Goal: Information Seeking & Learning: Learn about a topic

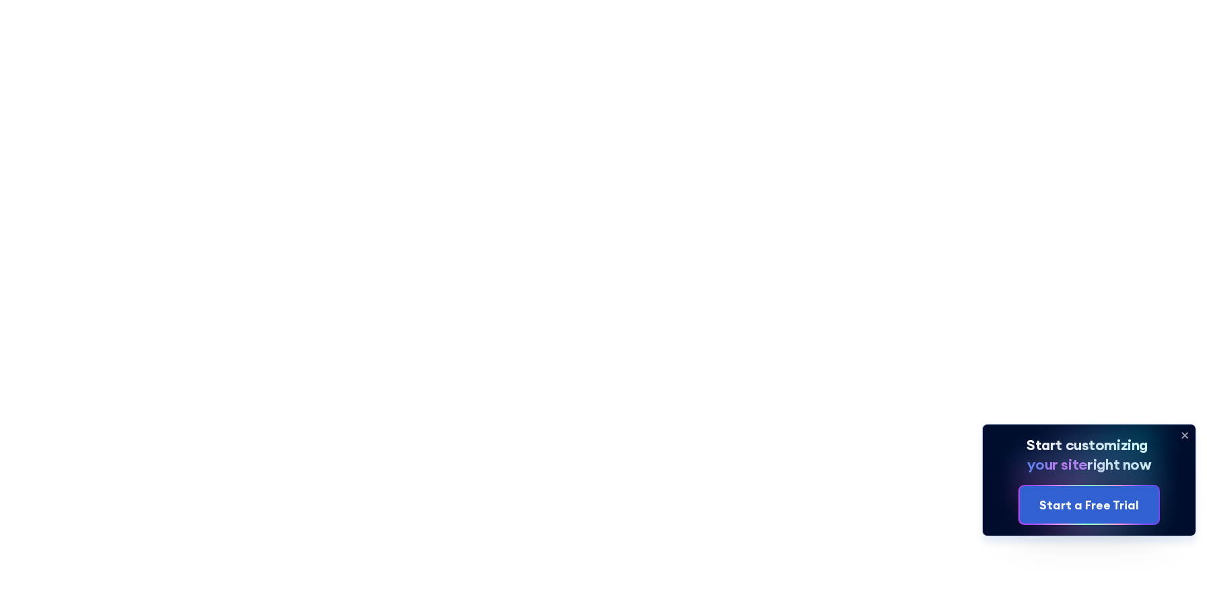
click at [1185, 436] on icon at bounding box center [1184, 435] width 5 height 5
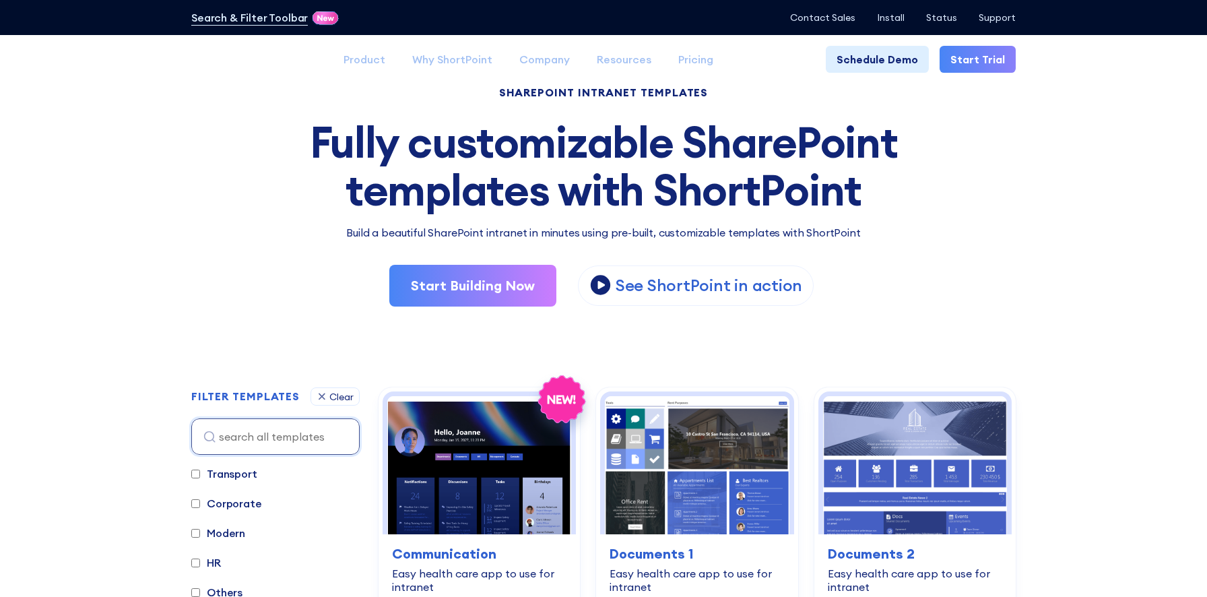
scroll to position [75, 0]
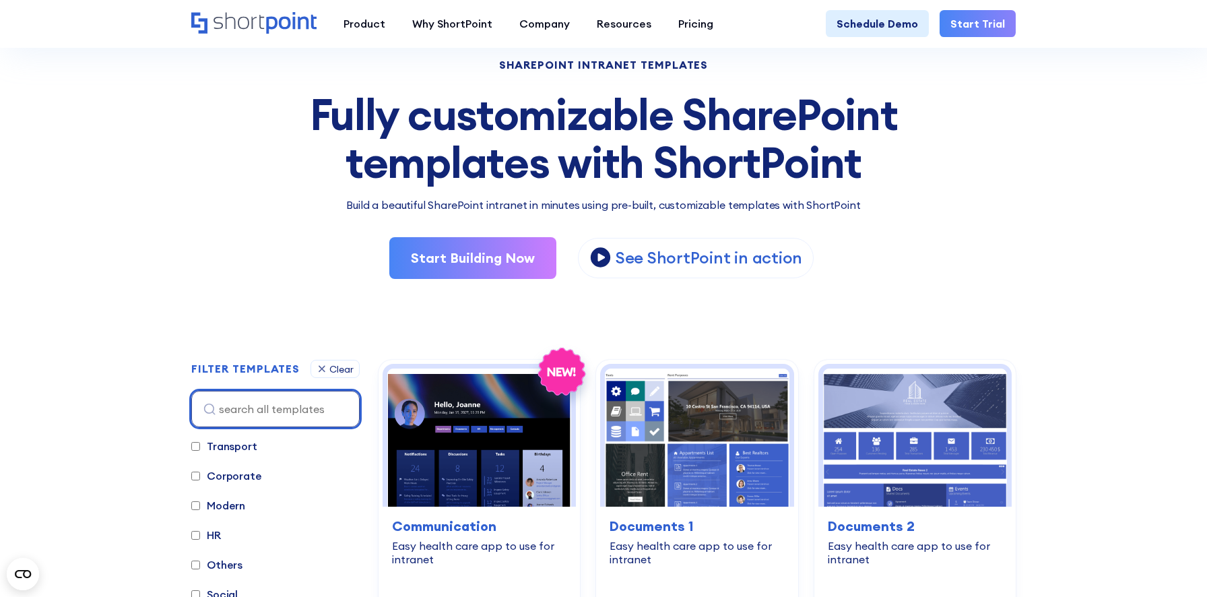
click at [338, 407] on input at bounding box center [275, 409] width 168 height 36
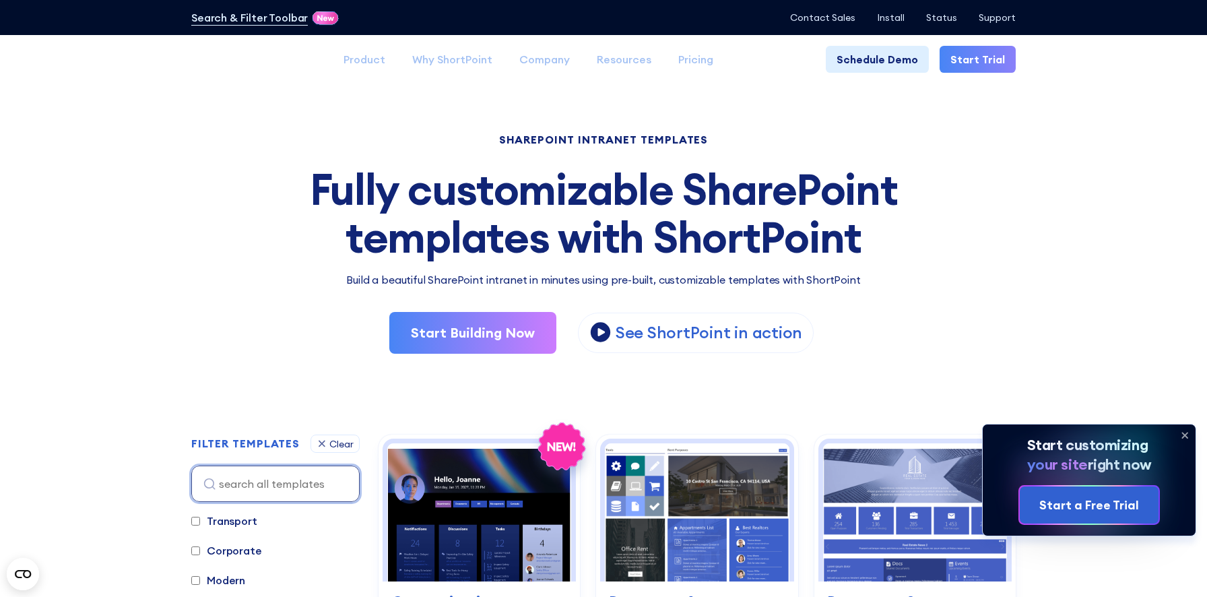
click at [234, 482] on input at bounding box center [275, 483] width 168 height 36
click at [213, 477] on input at bounding box center [275, 483] width 168 height 36
click at [261, 343] on div "Start Building Now View Video View Video See ShortPoint in action" at bounding box center [603, 333] width 824 height 42
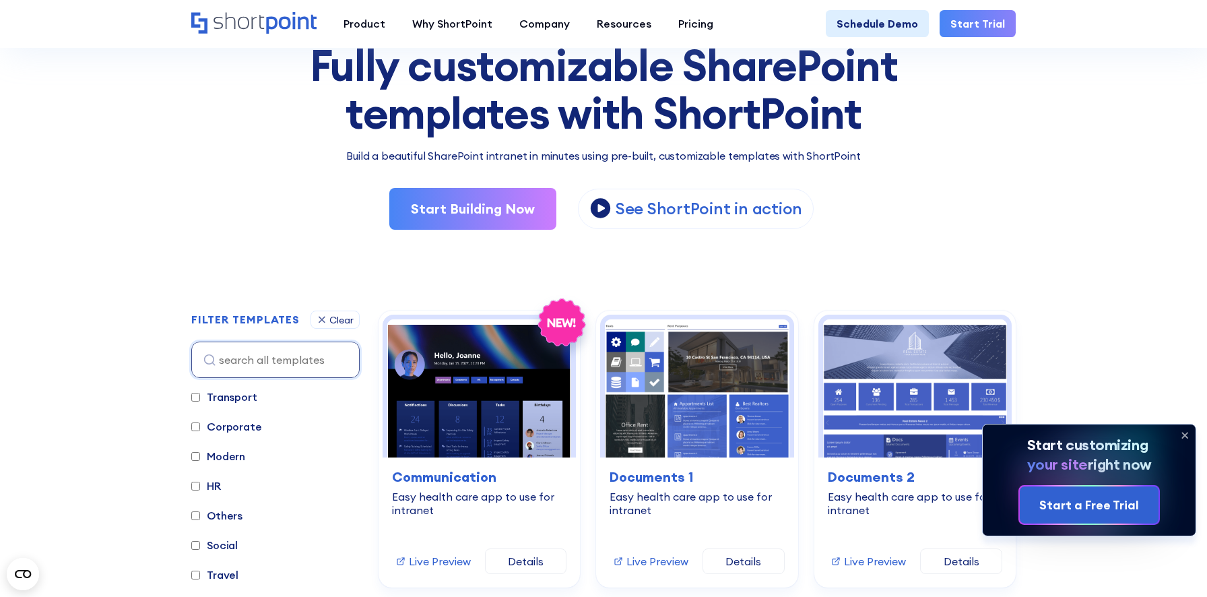
scroll to position [139, 0]
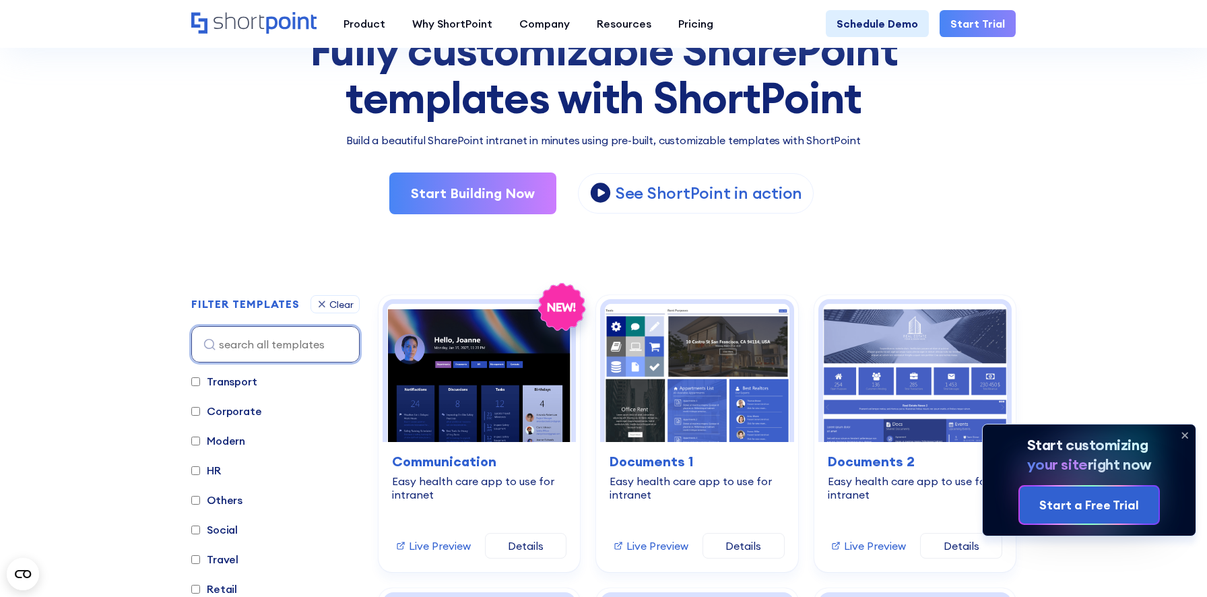
click at [272, 353] on input at bounding box center [275, 344] width 168 height 36
click at [223, 347] on input at bounding box center [275, 344] width 168 height 36
click at [251, 341] on input at bounding box center [275, 344] width 168 height 36
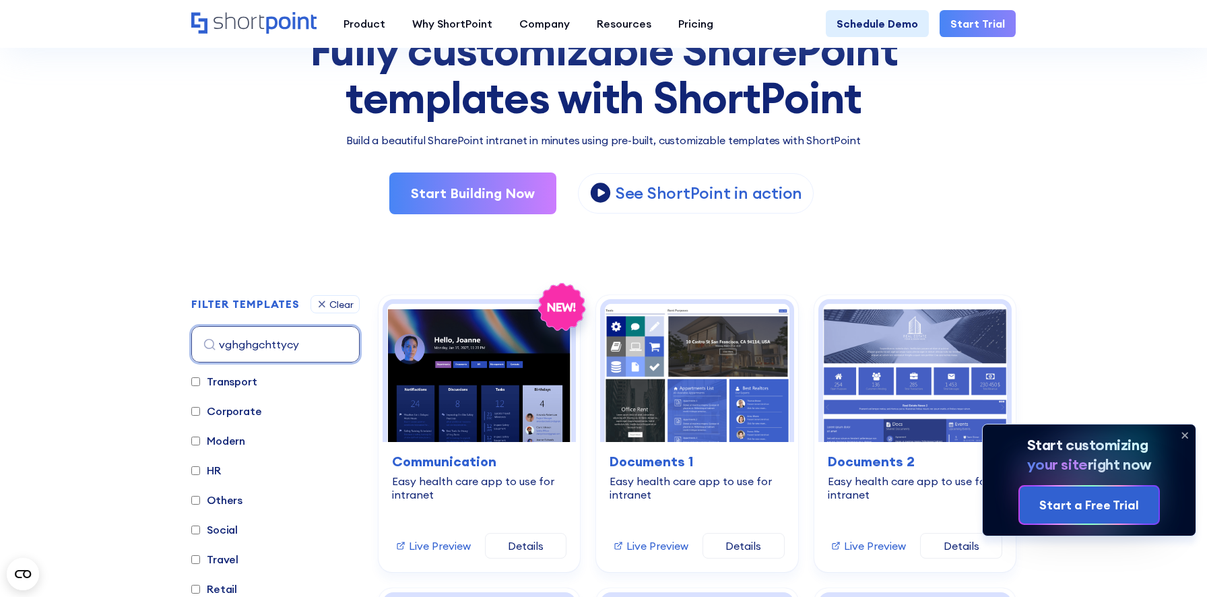
type input "vghghgchttycyt"
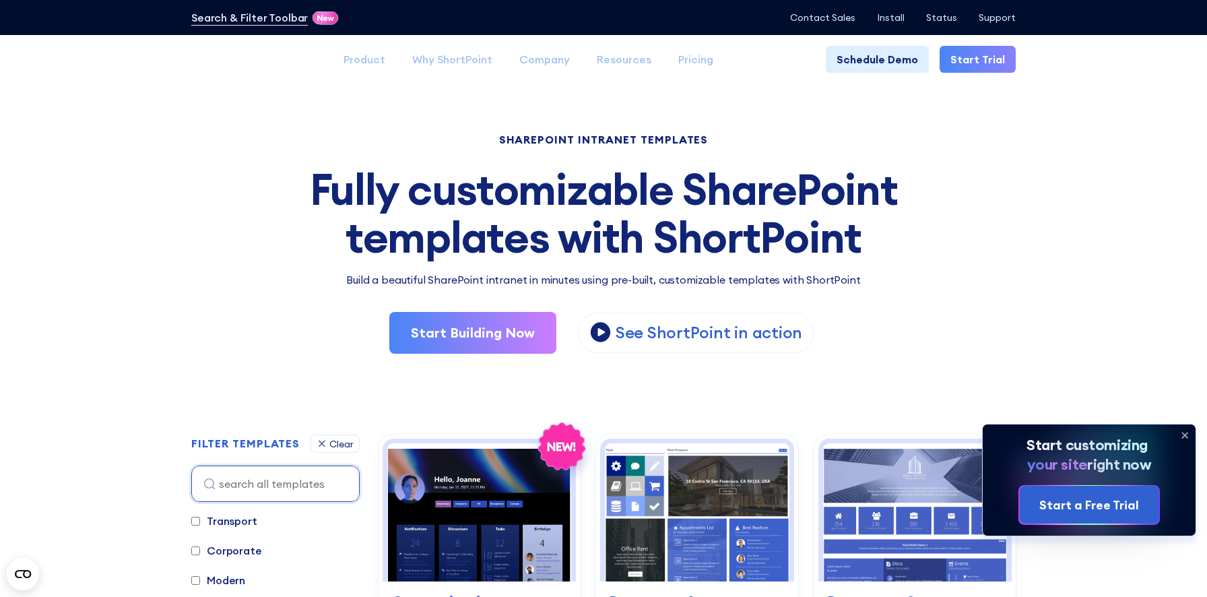
click at [230, 349] on div "Start Building Now View Video View Video See ShortPoint in action" at bounding box center [603, 333] width 824 height 42
click at [245, 490] on input at bounding box center [275, 483] width 168 height 36
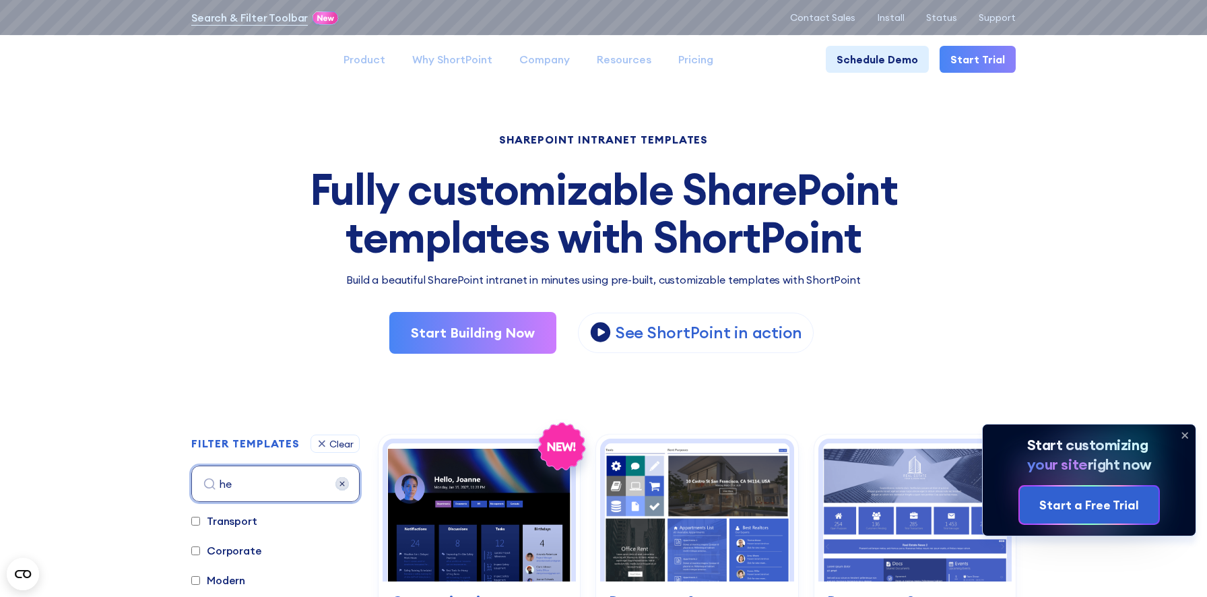
type input "h"
click at [234, 483] on input at bounding box center [275, 483] width 168 height 36
click at [341, 482] on img at bounding box center [341, 483] width 13 height 13
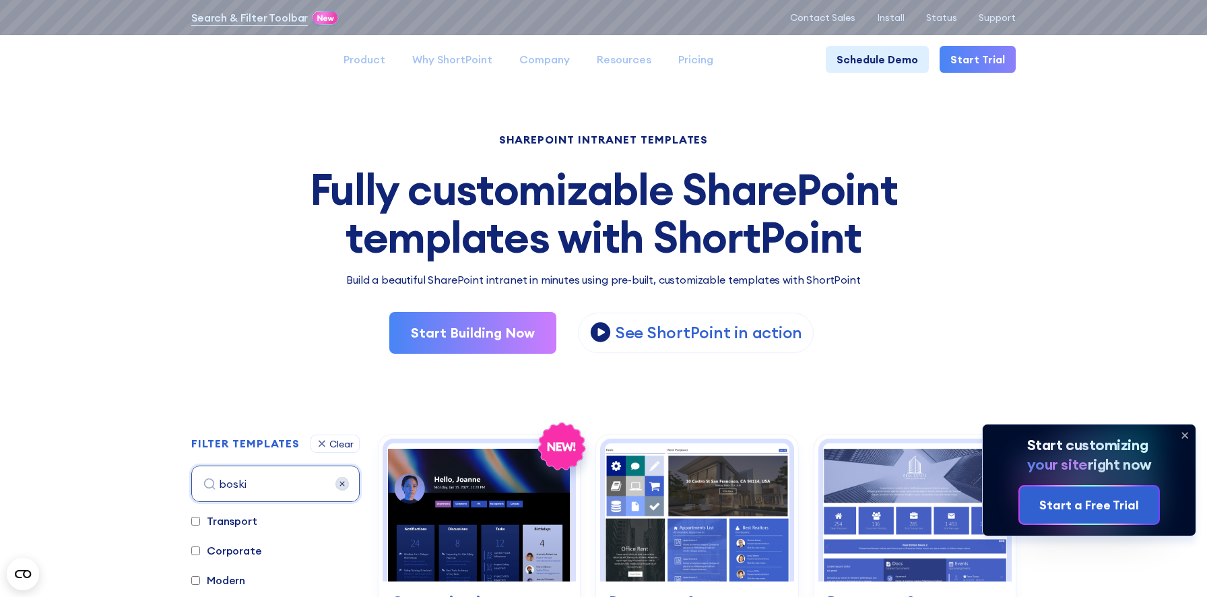
click at [341, 482] on img at bounding box center [341, 483] width 13 height 13
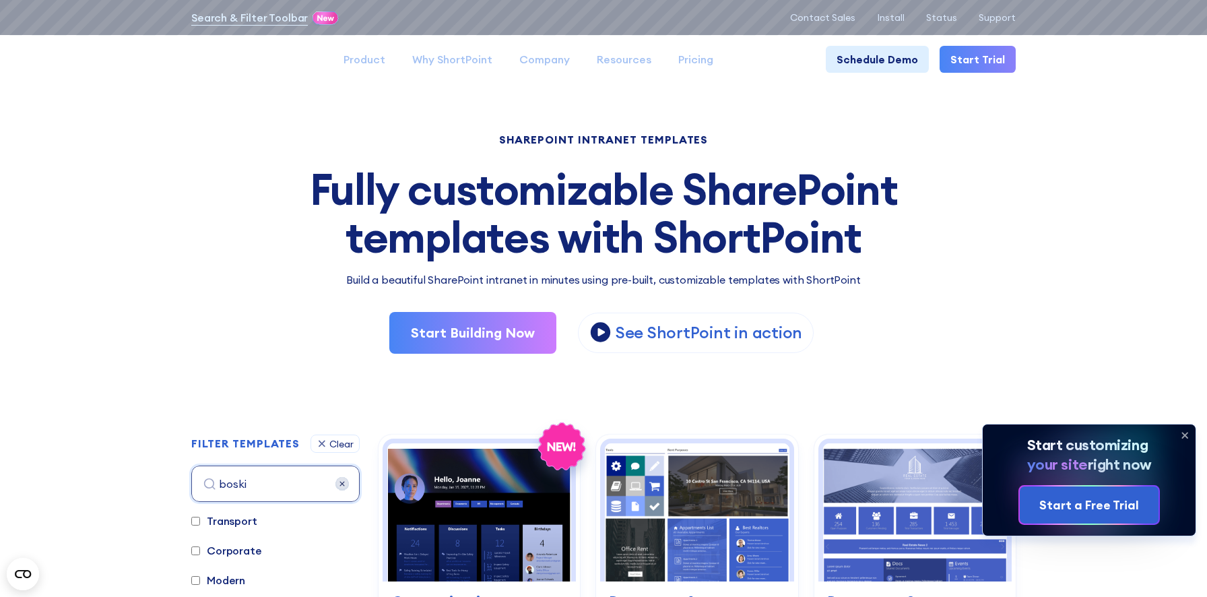
click at [341, 482] on img at bounding box center [341, 483] width 13 height 13
click at [353, 476] on input "boski" at bounding box center [275, 483] width 168 height 36
click at [288, 485] on input "boski" at bounding box center [275, 483] width 168 height 36
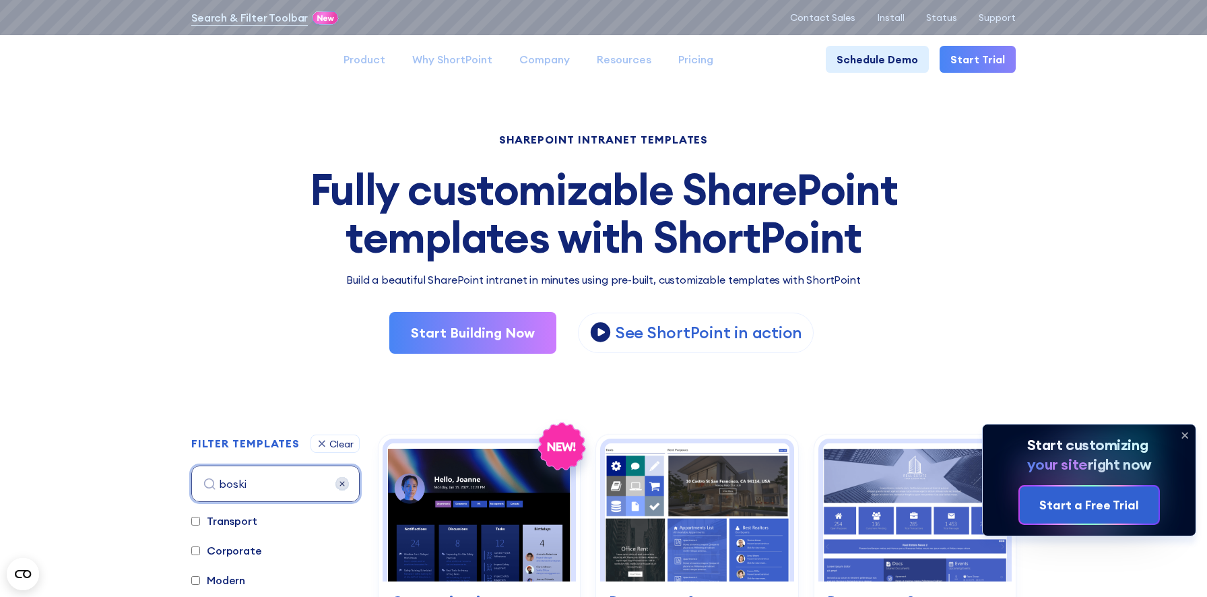
click at [199, 483] on input "boski" at bounding box center [275, 483] width 168 height 36
click at [249, 482] on input "boski" at bounding box center [275, 483] width 168 height 36
click at [341, 483] on img at bounding box center [341, 483] width 13 height 13
click at [258, 489] on input "boski" at bounding box center [275, 483] width 168 height 36
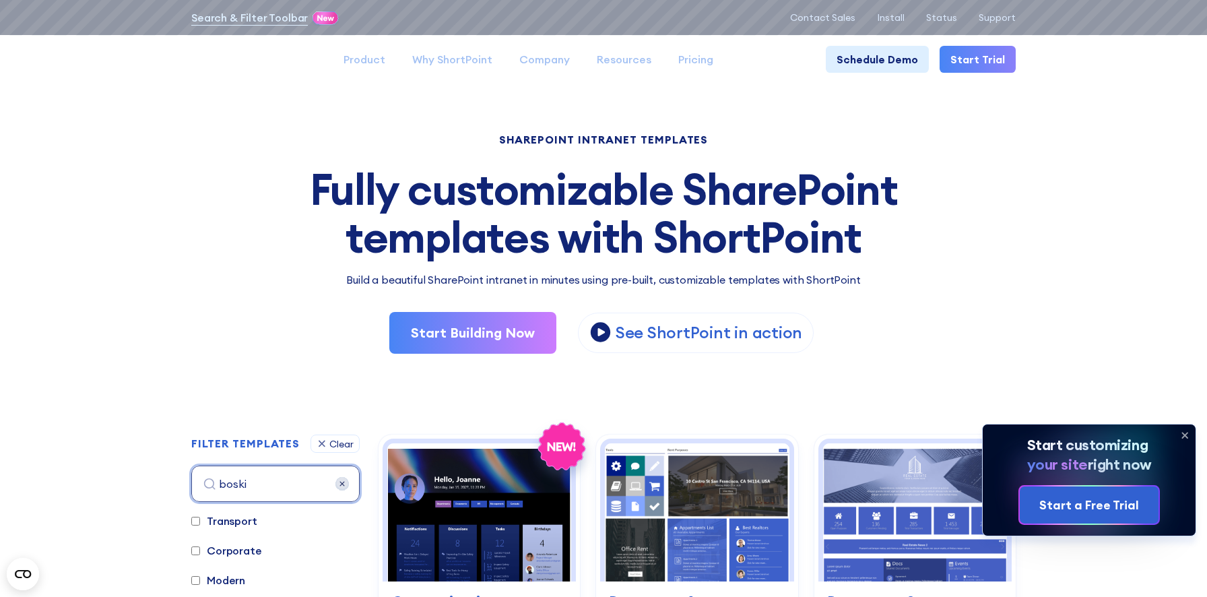
click at [258, 489] on input "boski" at bounding box center [275, 483] width 168 height 36
click at [226, 483] on input "boski" at bounding box center [275, 483] width 168 height 36
type input "[PERSON_NAME]"
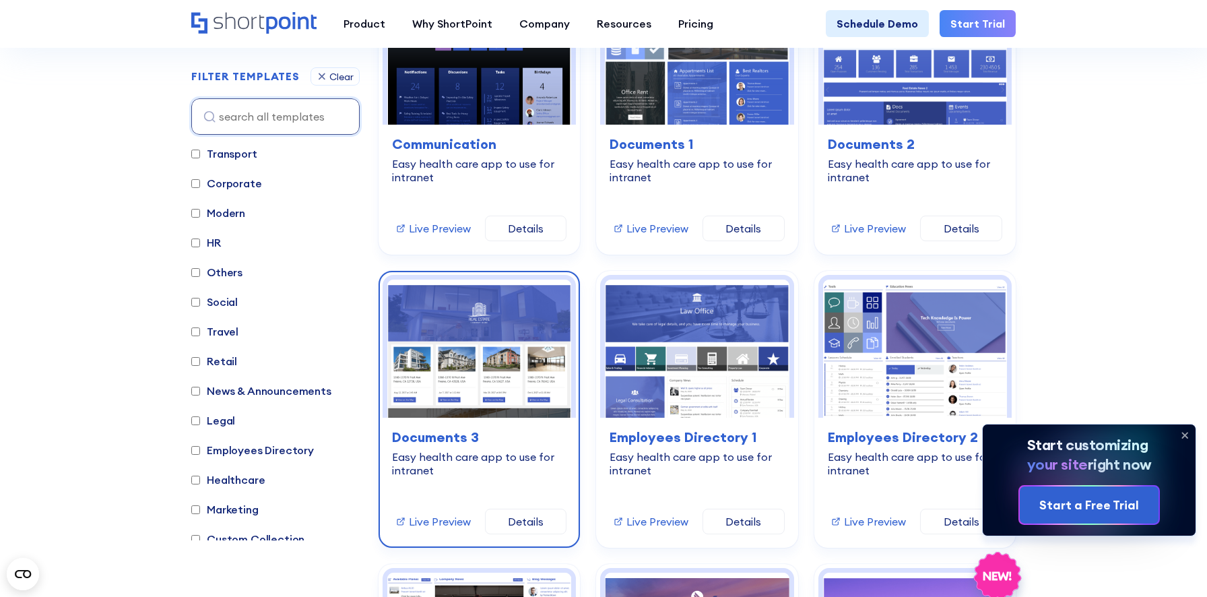
scroll to position [460, 0]
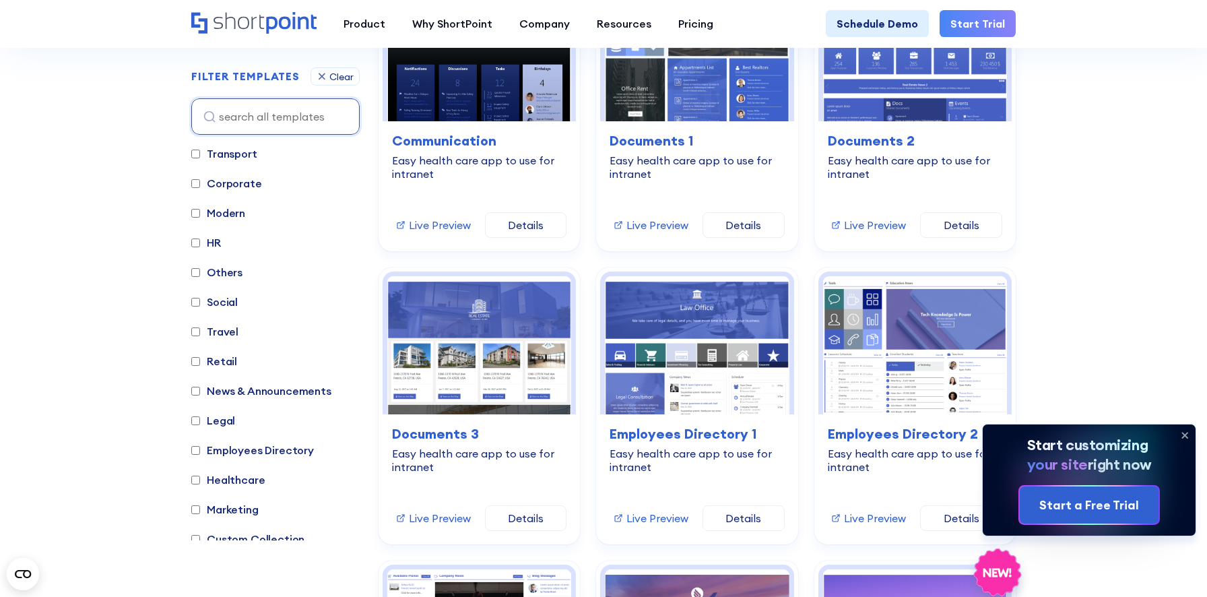
click at [216, 239] on label "HR" at bounding box center [206, 242] width 30 height 16
click at [200, 239] on input "HR" at bounding box center [195, 242] width 9 height 9
checkbox input "true"
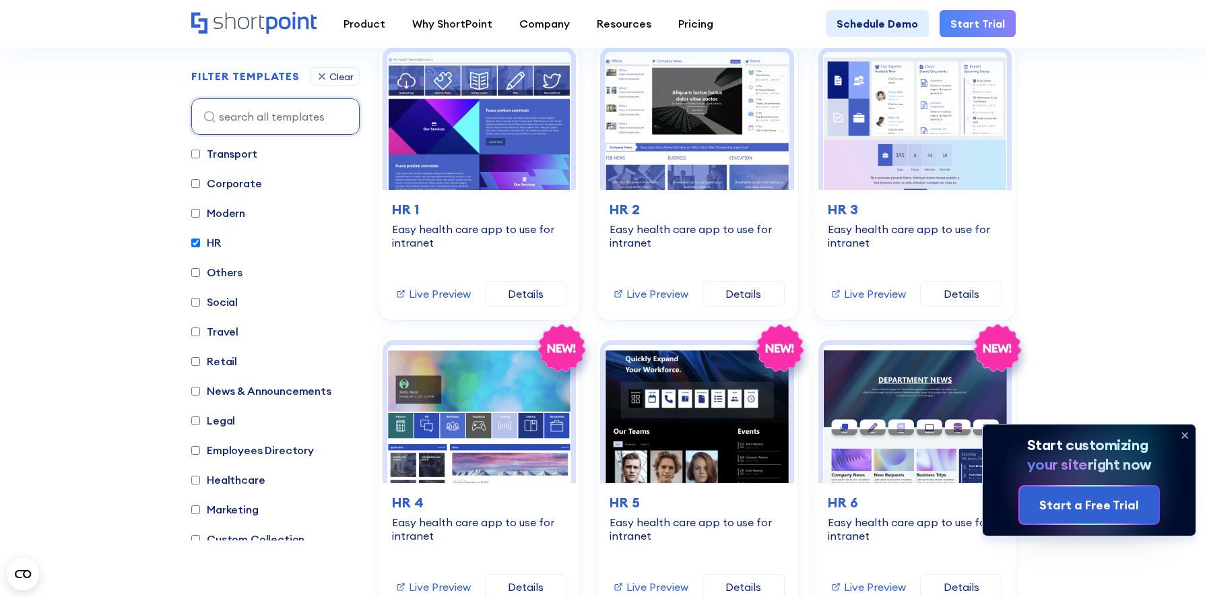
scroll to position [367, 0]
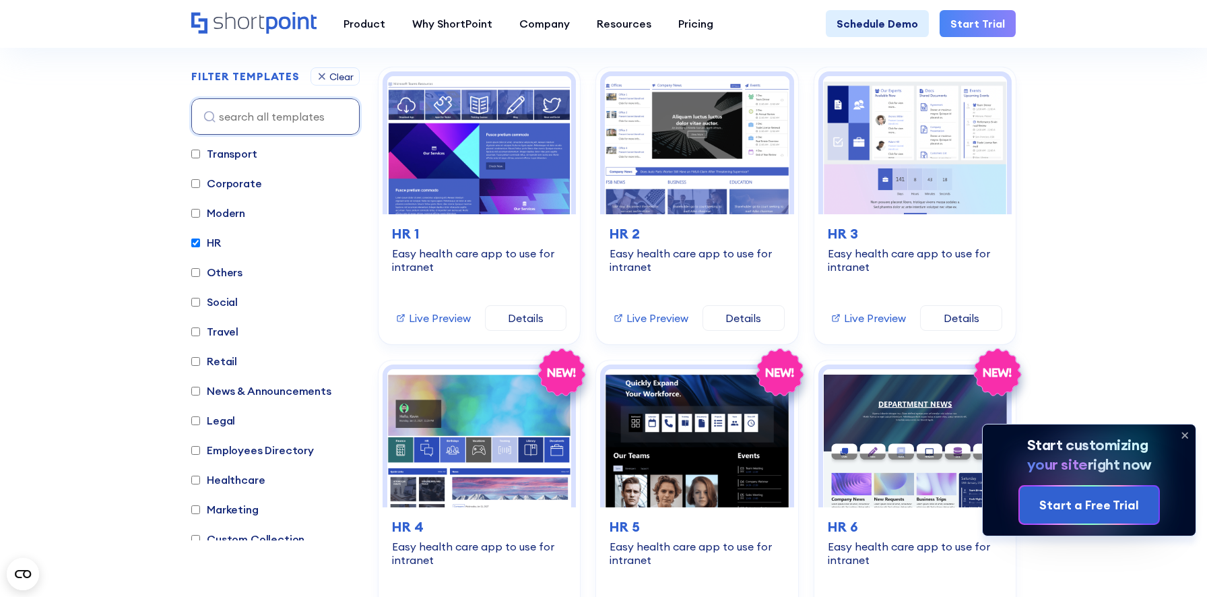
click at [219, 360] on label "Retail" at bounding box center [214, 361] width 46 height 16
click at [200, 360] on input "Retail" at bounding box center [195, 361] width 9 height 9
checkbox input "true"
click at [234, 390] on label "News & Announcements" at bounding box center [261, 391] width 140 height 16
click at [200, 390] on Announcements "News & Announcements" at bounding box center [195, 391] width 9 height 9
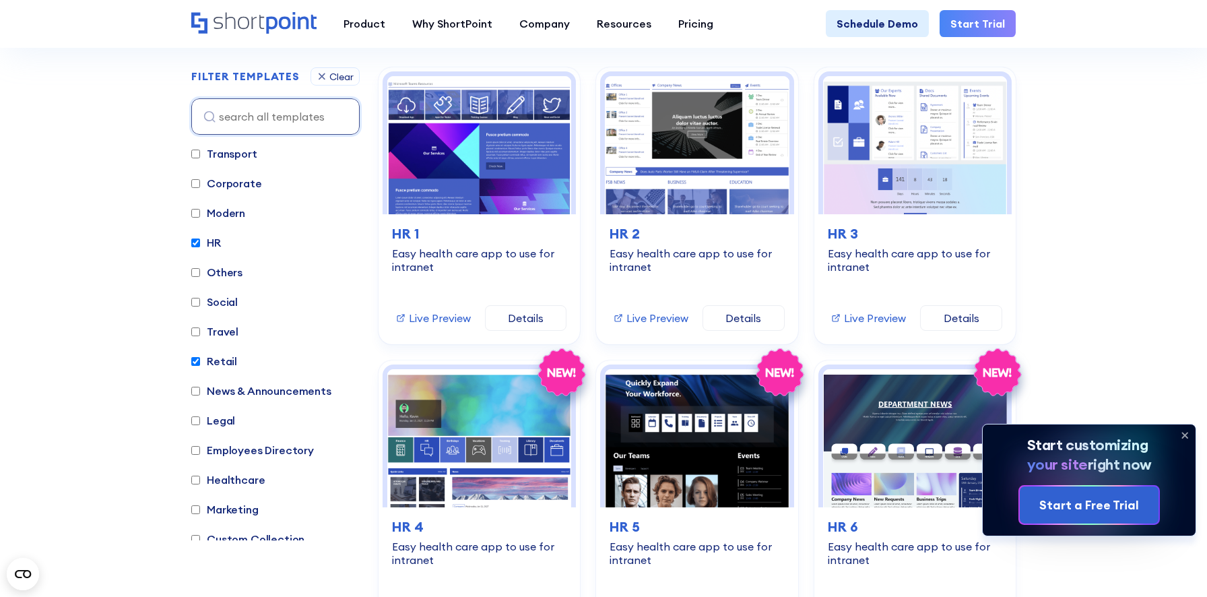
checkbox Announcements "true"
click at [220, 419] on label "Legal" at bounding box center [213, 420] width 44 height 16
click at [200, 419] on input "Legal" at bounding box center [195, 420] width 9 height 9
checkbox input "true"
click at [337, 77] on div "Clear" at bounding box center [341, 76] width 24 height 9
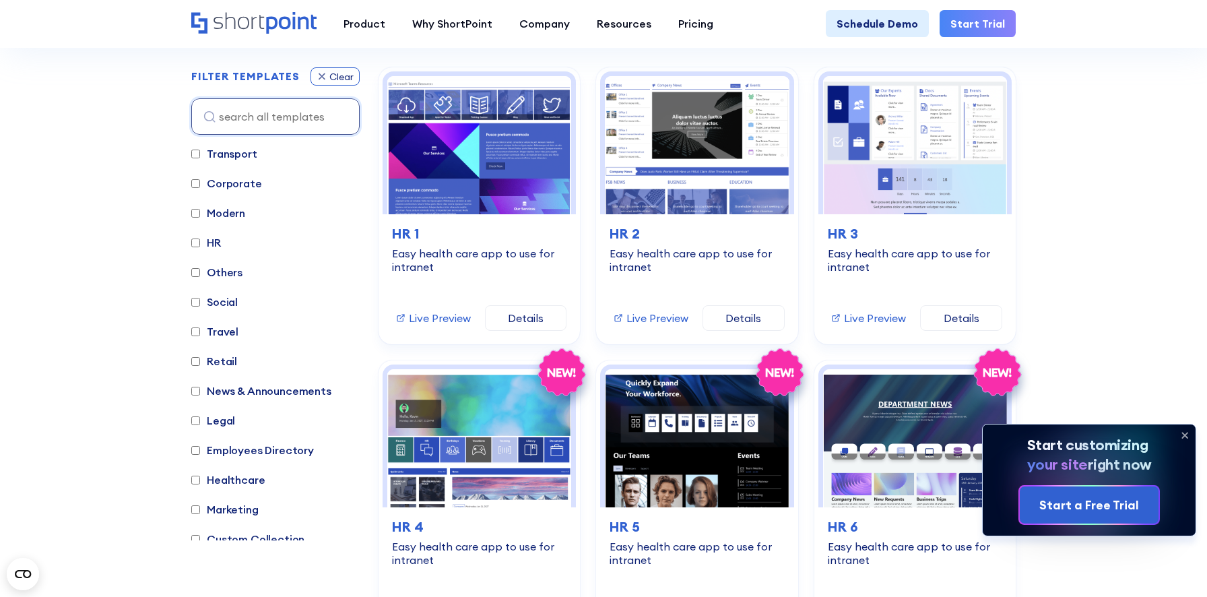
checkbox input "false"
checkbox Announcements "false"
checkbox input "false"
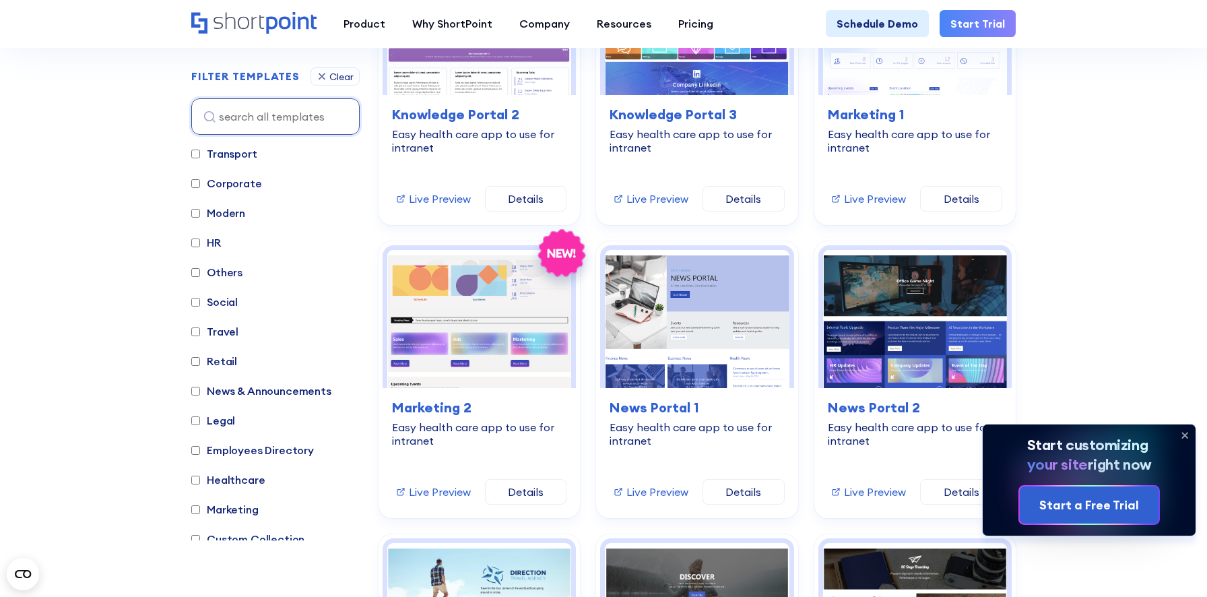
scroll to position [2825, 0]
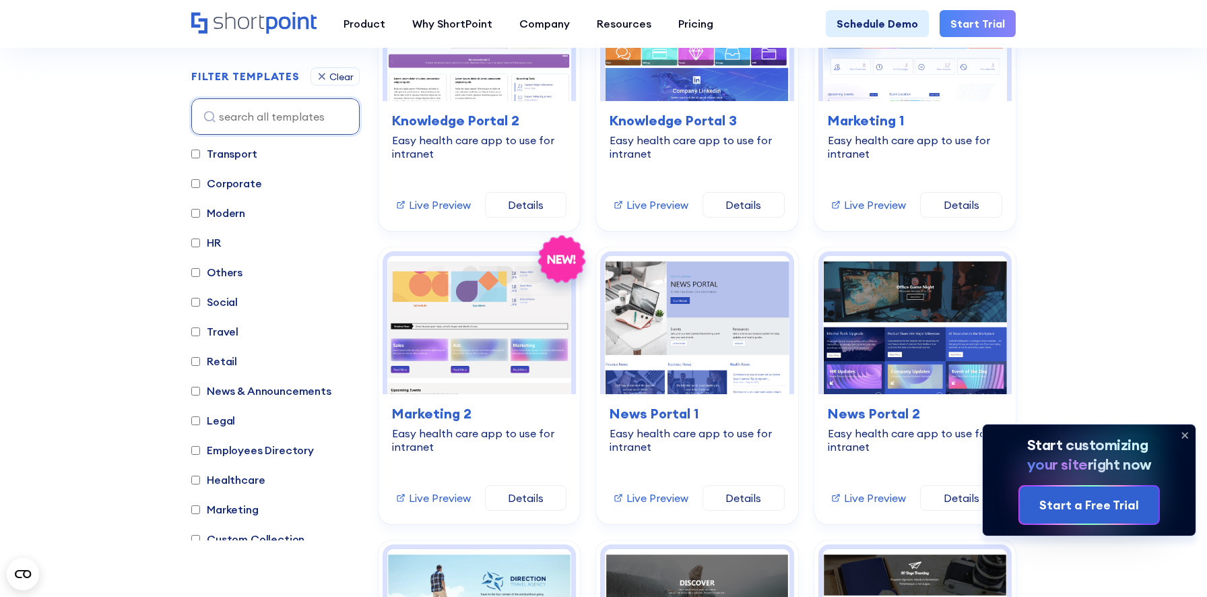
click at [1185, 434] on icon at bounding box center [1184, 435] width 5 height 5
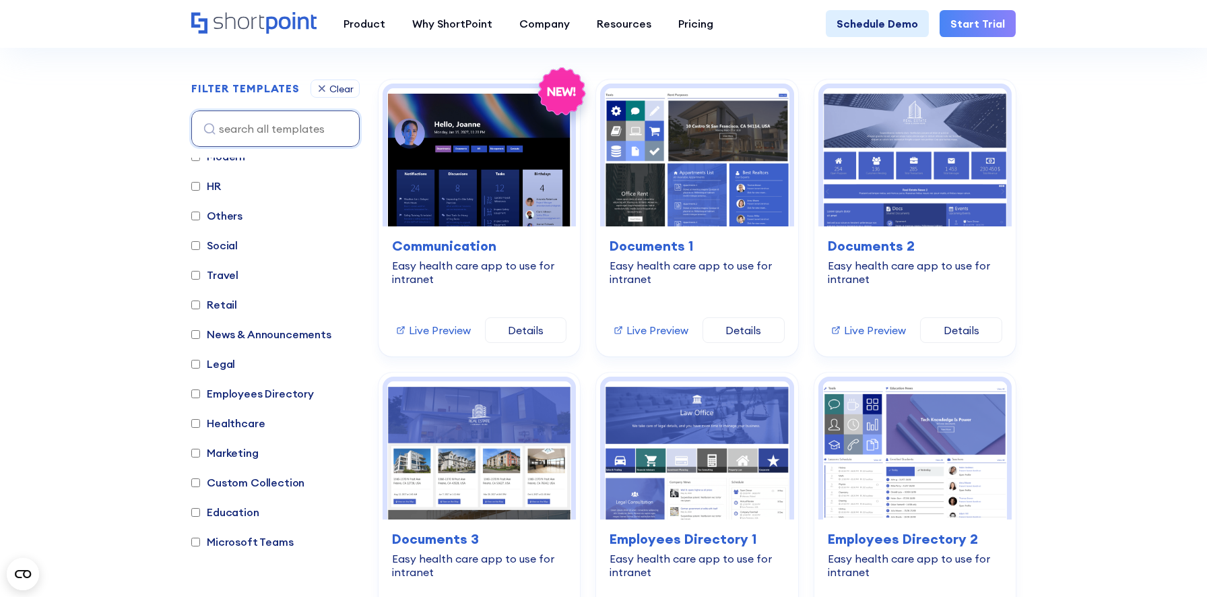
scroll to position [0, 0]
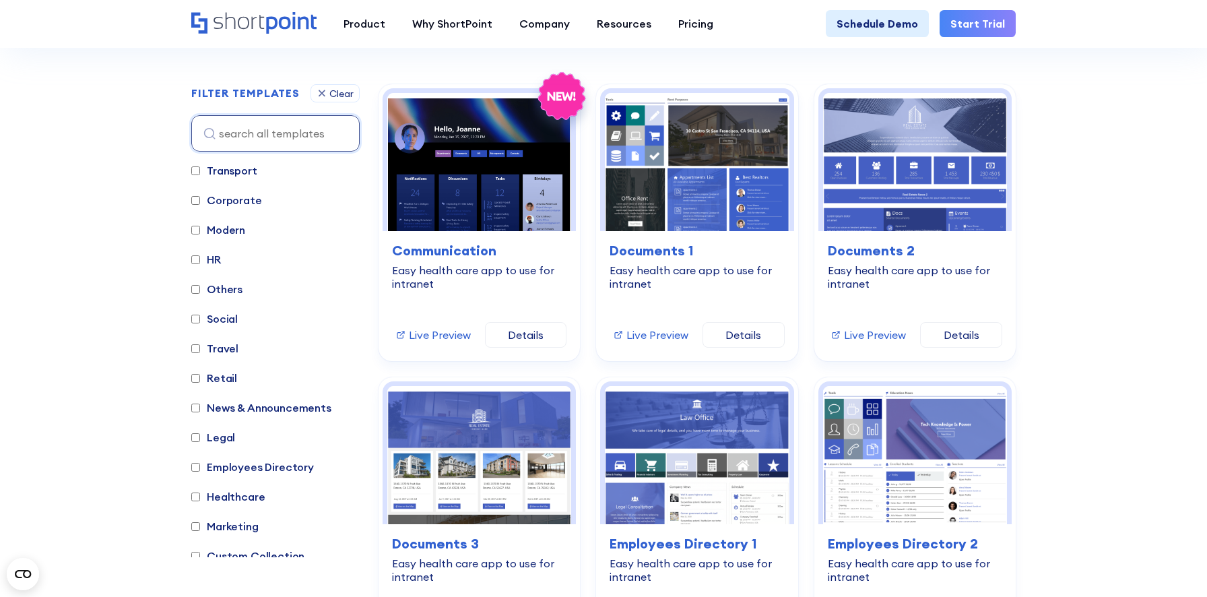
scroll to position [352, 0]
